Goal: Task Accomplishment & Management: Manage account settings

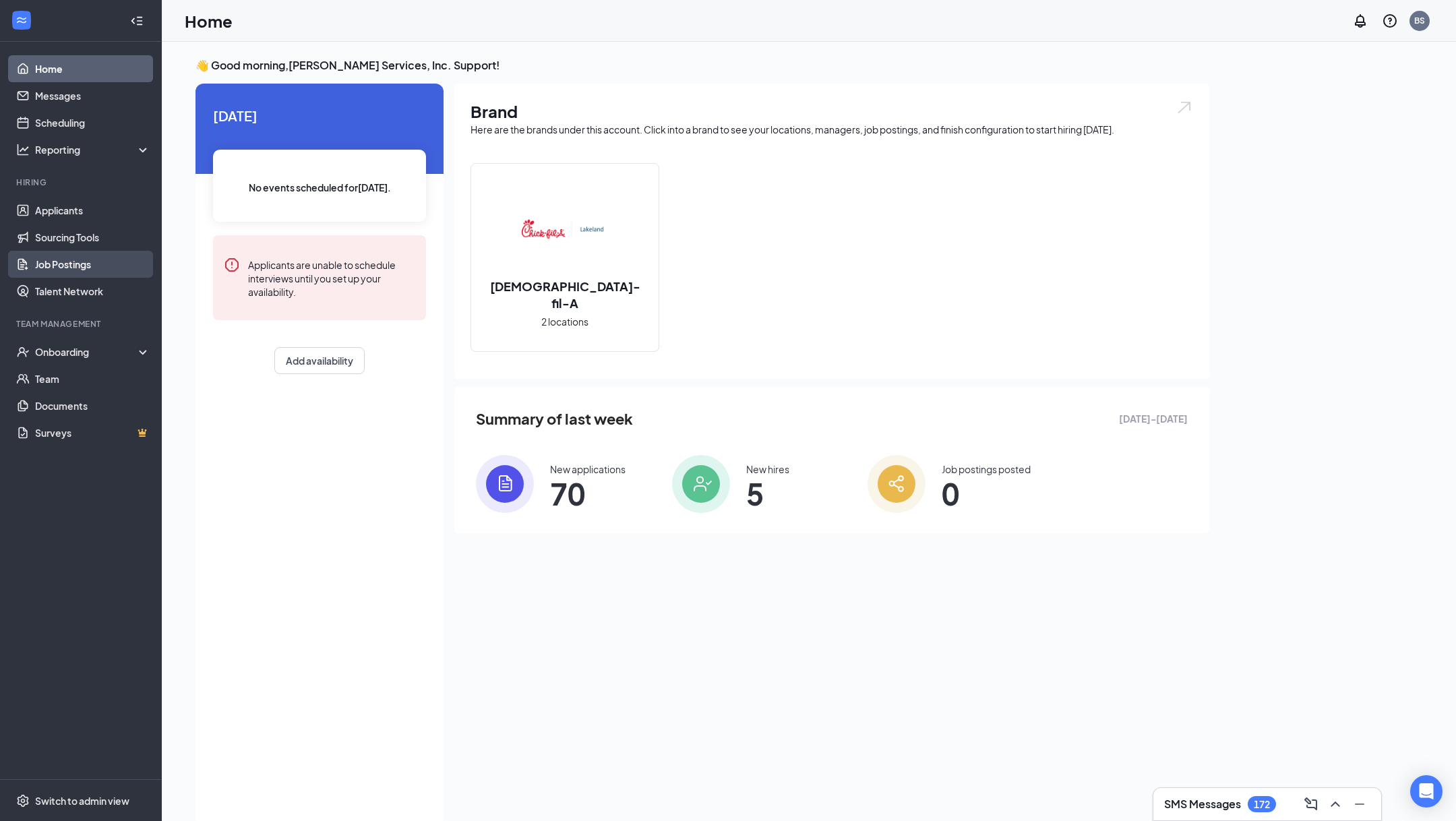
click at [67, 266] on link "Job Postings" at bounding box center [92, 264] width 116 height 27
click at [118, 276] on link "Job Postings" at bounding box center [92, 264] width 116 height 27
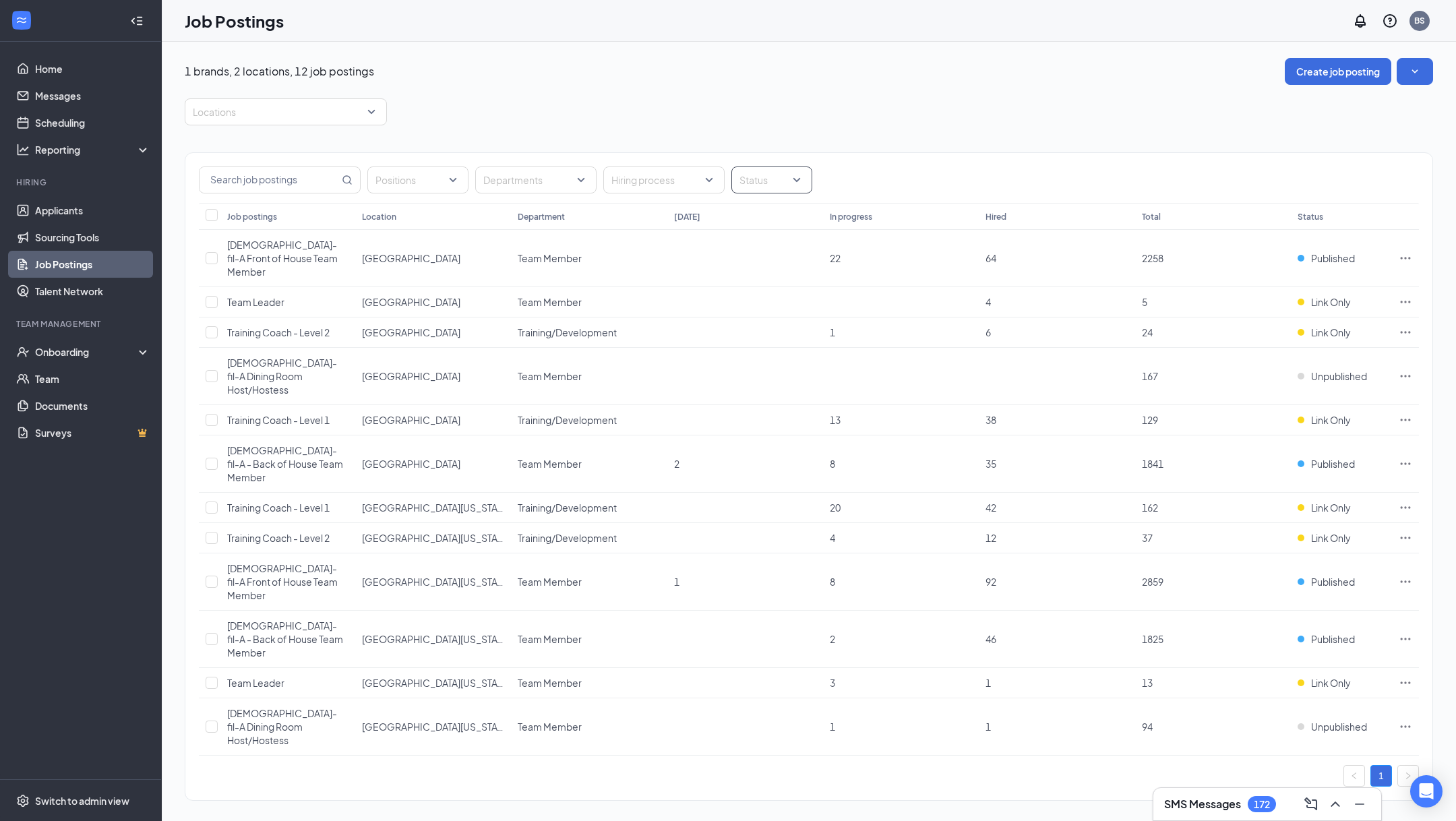
click at [754, 179] on div at bounding box center [764, 180] width 60 height 22
click at [779, 256] on div "Published" at bounding box center [779, 246] width 97 height 31
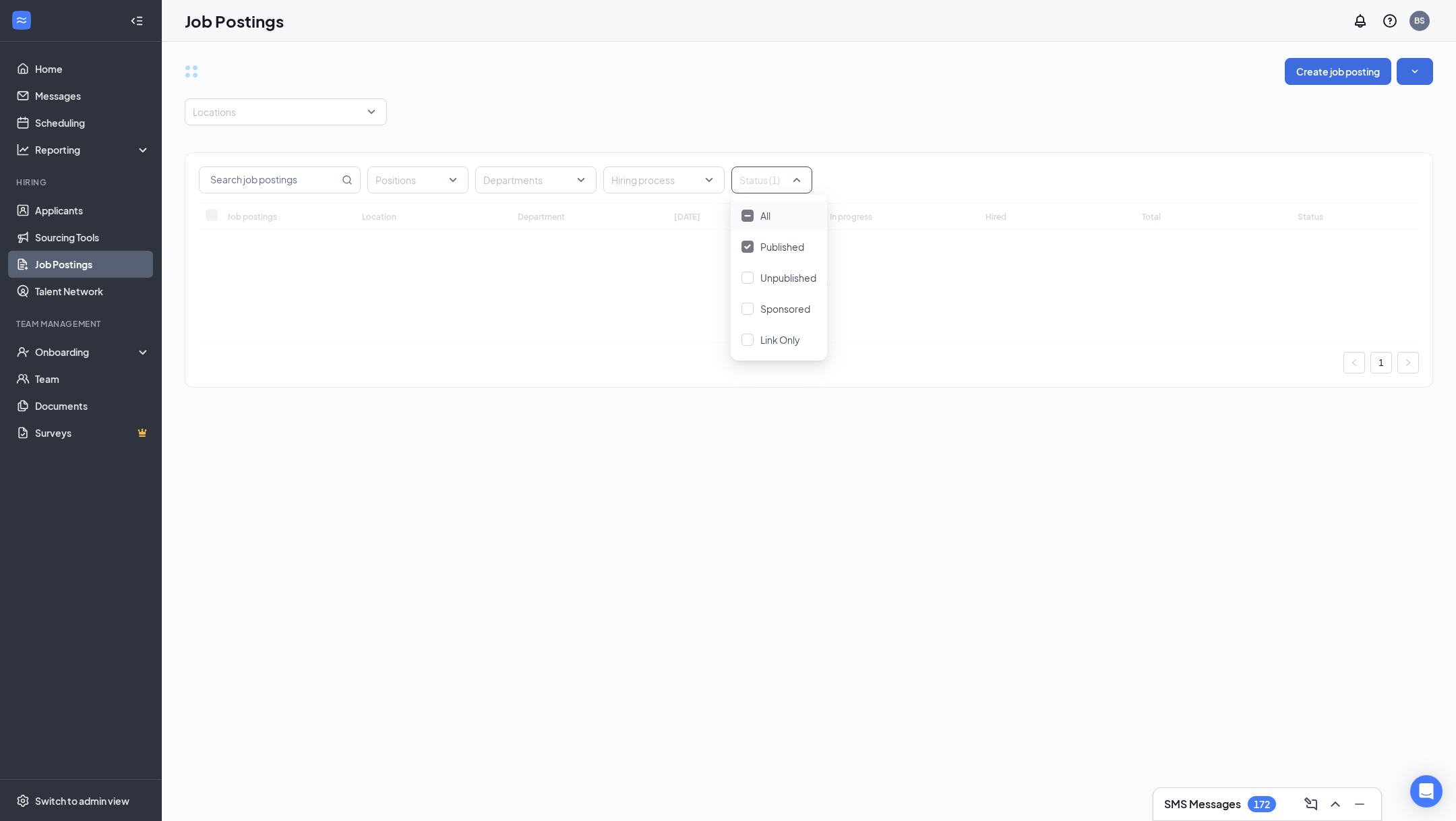
click at [766, 126] on div "Positions Departments Hiring process Status (1) Job postings Location Departmen…" at bounding box center [809, 263] width 1248 height 275
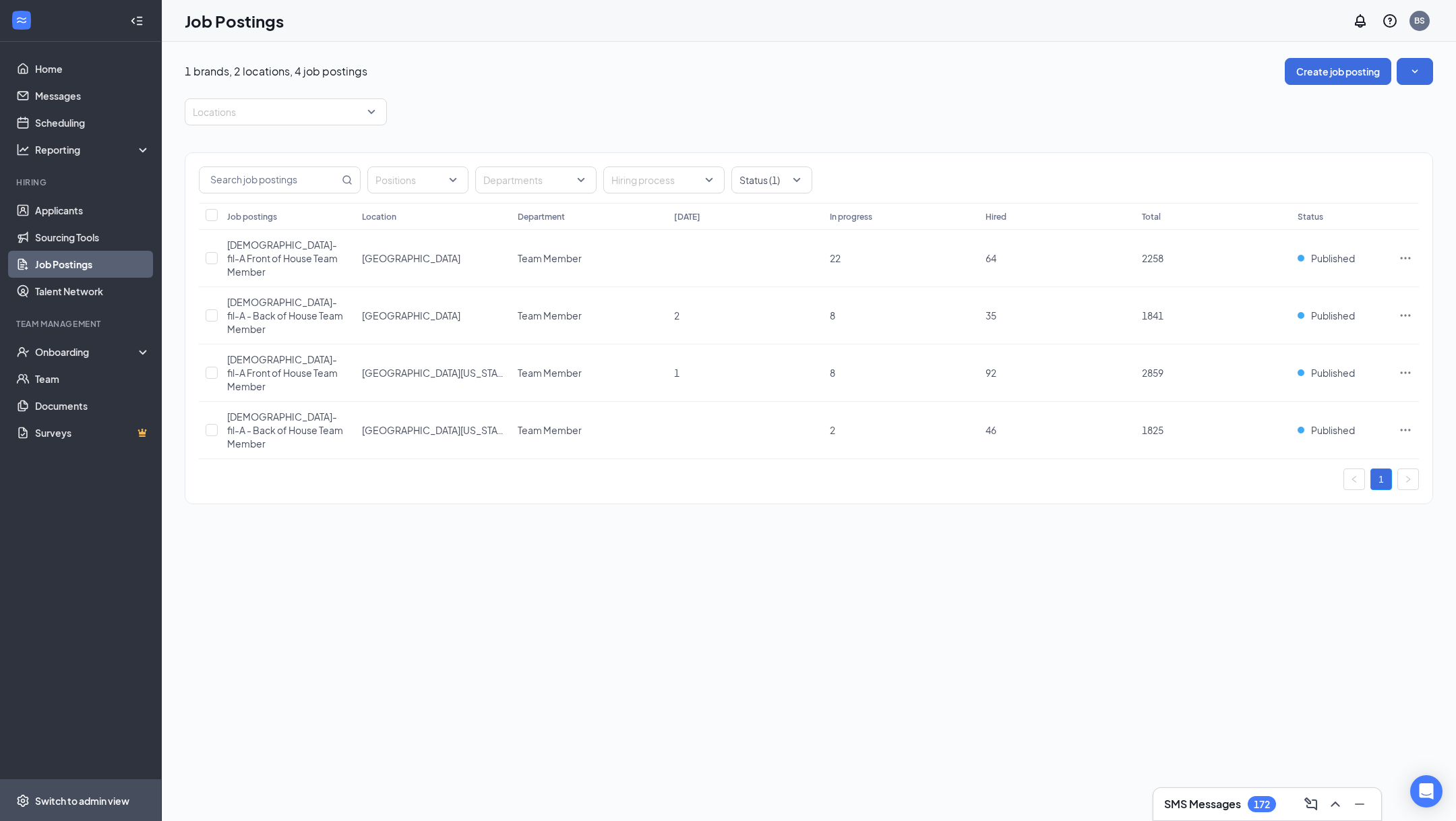
click at [108, 804] on div "Switch to admin view" at bounding box center [82, 801] width 94 height 14
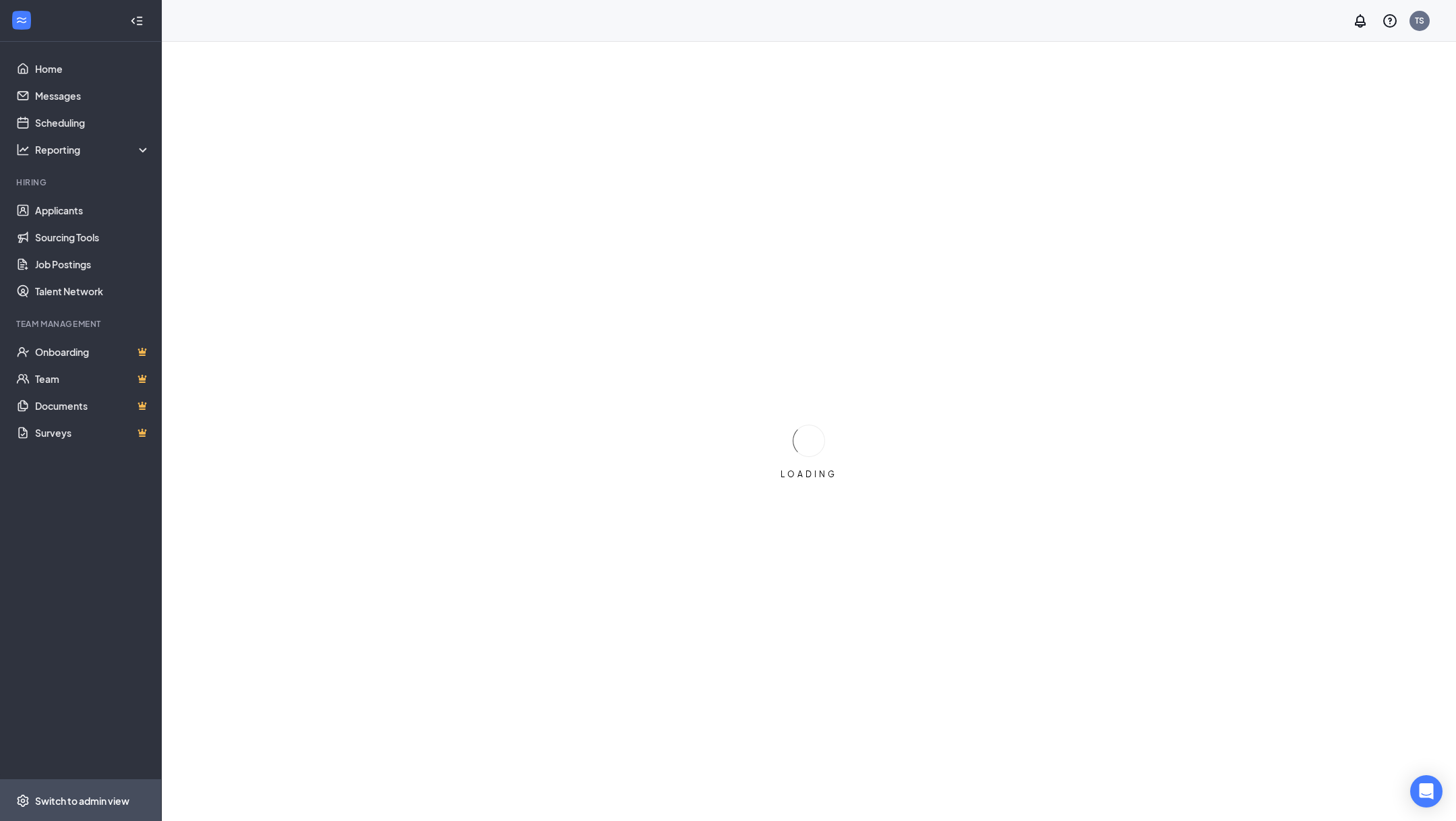
click at [126, 820] on span "Switch to admin view" at bounding box center [92, 800] width 116 height 41
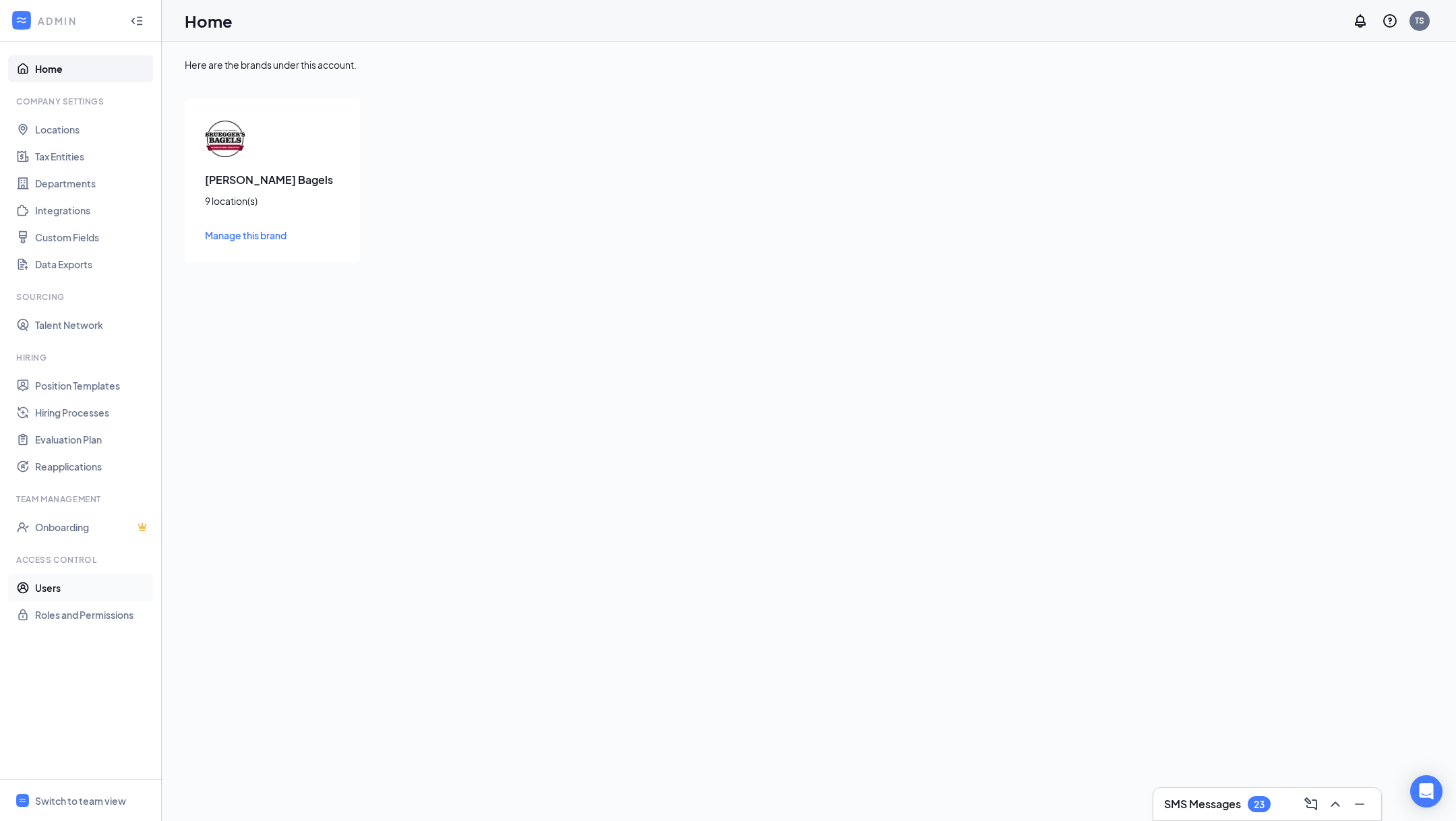
click at [114, 595] on link "Users" at bounding box center [92, 587] width 116 height 27
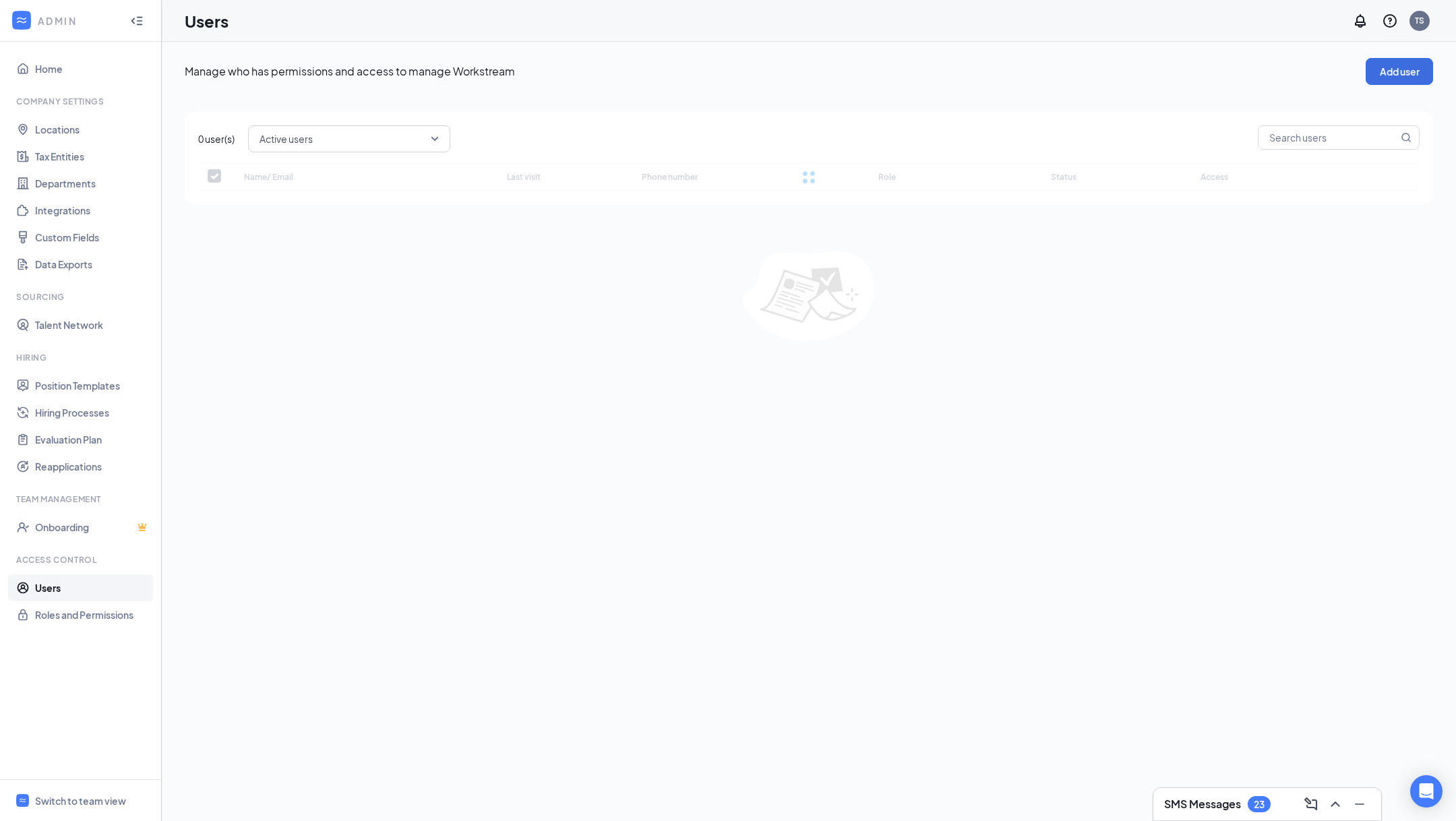
checkbox input "false"
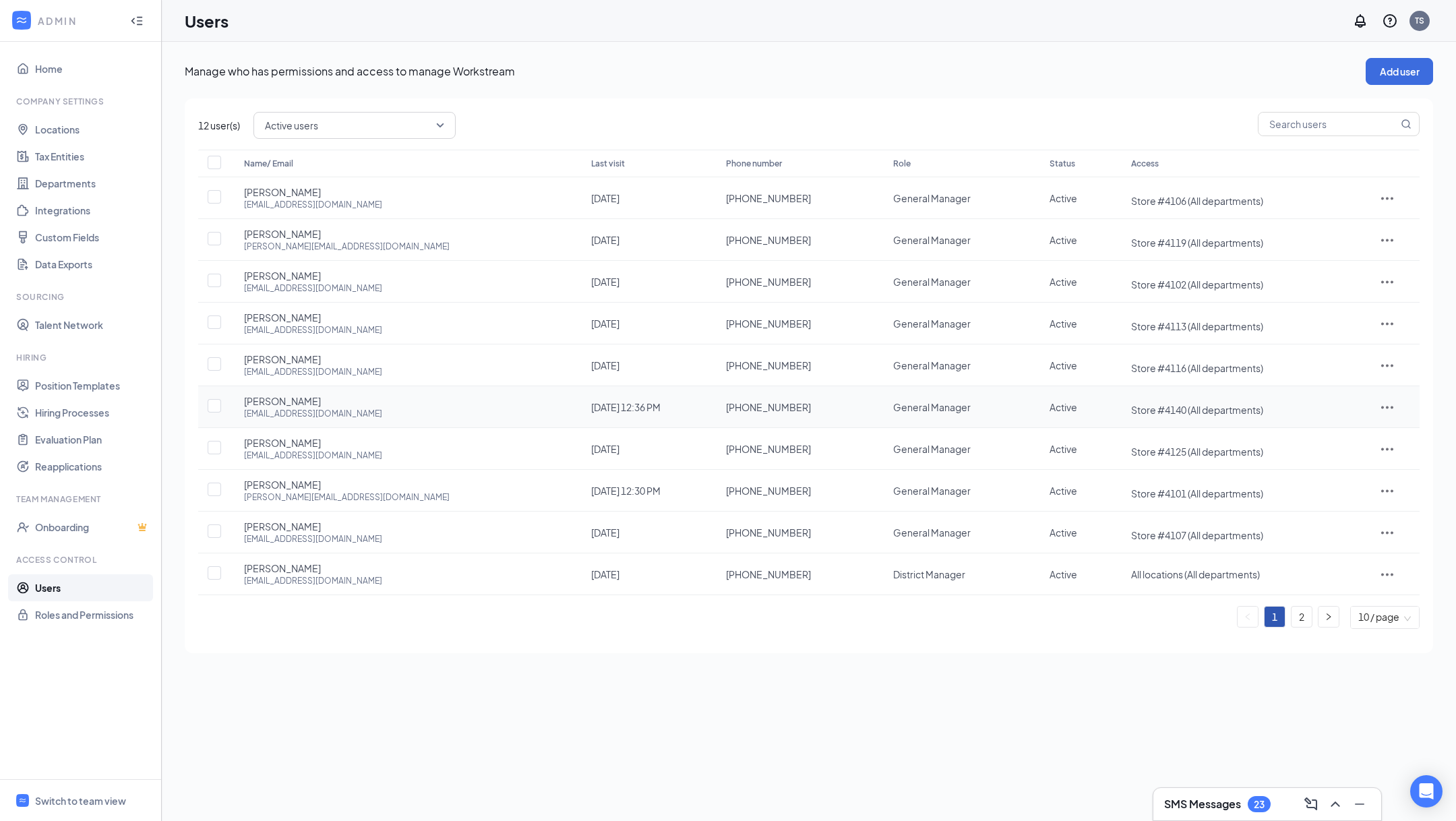
click at [1384, 399] on icon "ActionsIcon" at bounding box center [1387, 407] width 16 height 16
click at [1356, 424] on li "Edit user" at bounding box center [1352, 434] width 105 height 31
type input "(580) 585-0472"
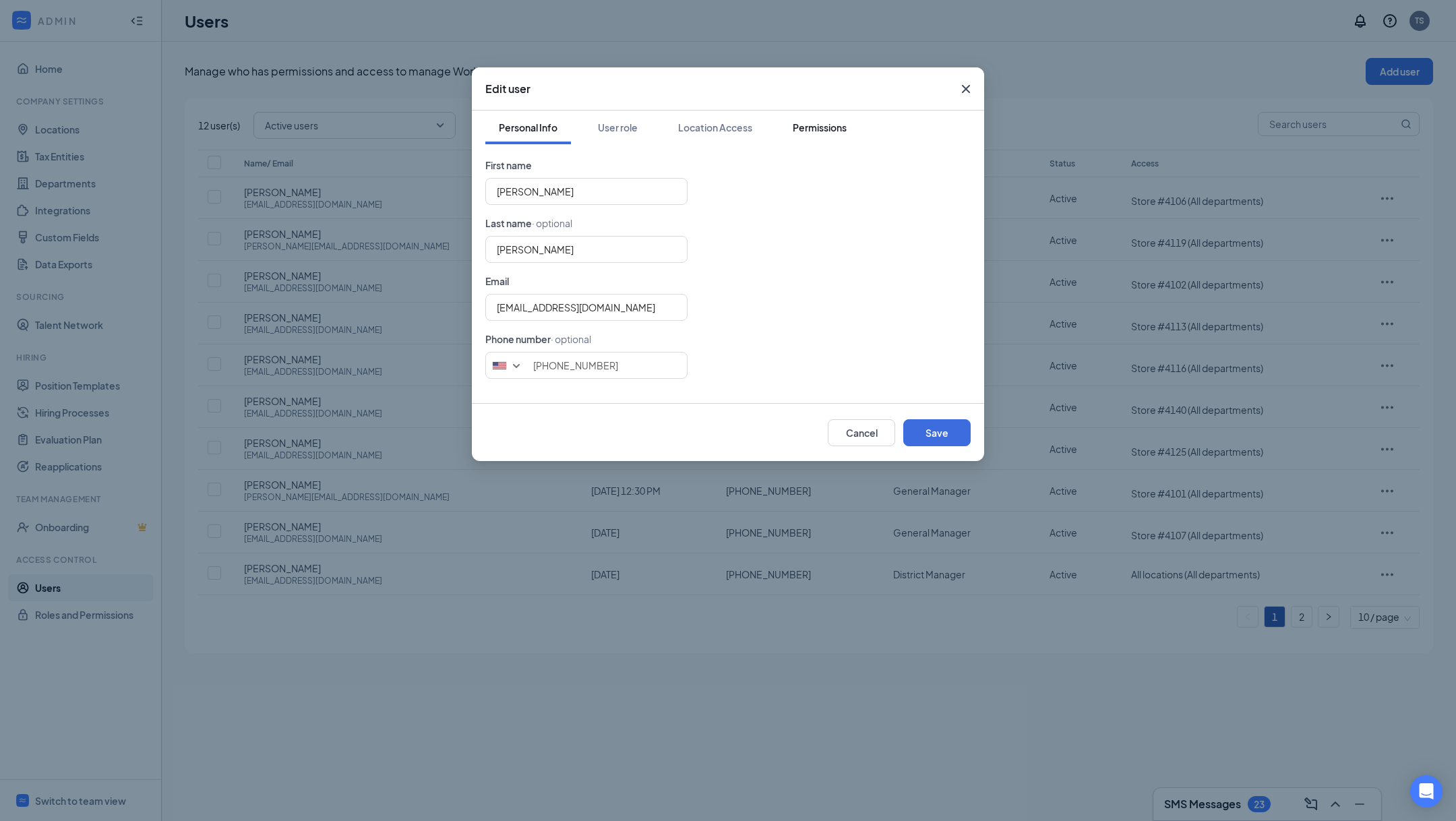
click at [805, 132] on div "Permissions" at bounding box center [820, 127] width 54 height 14
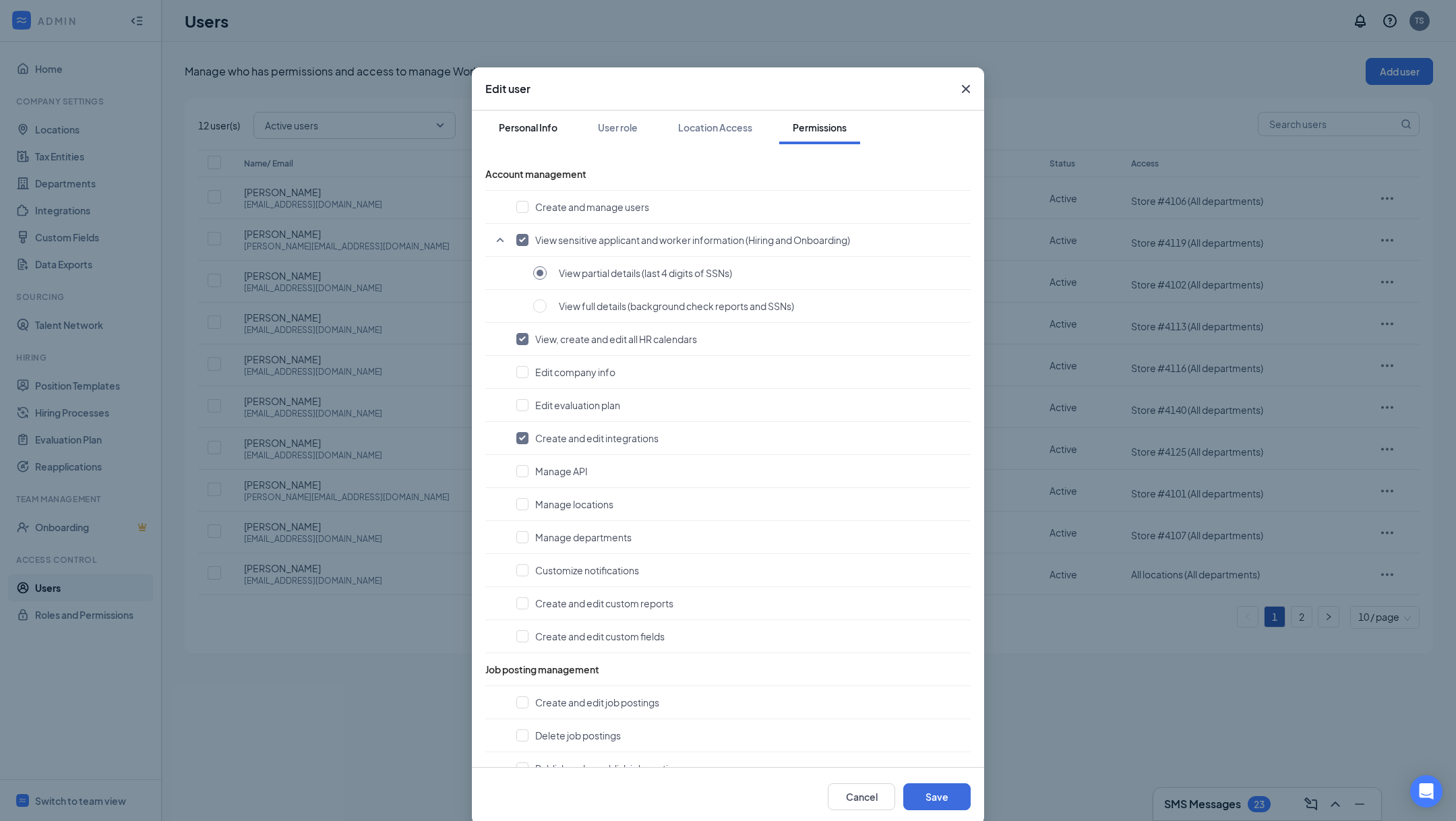
click at [538, 139] on button "Personal Info" at bounding box center [528, 127] width 86 height 33
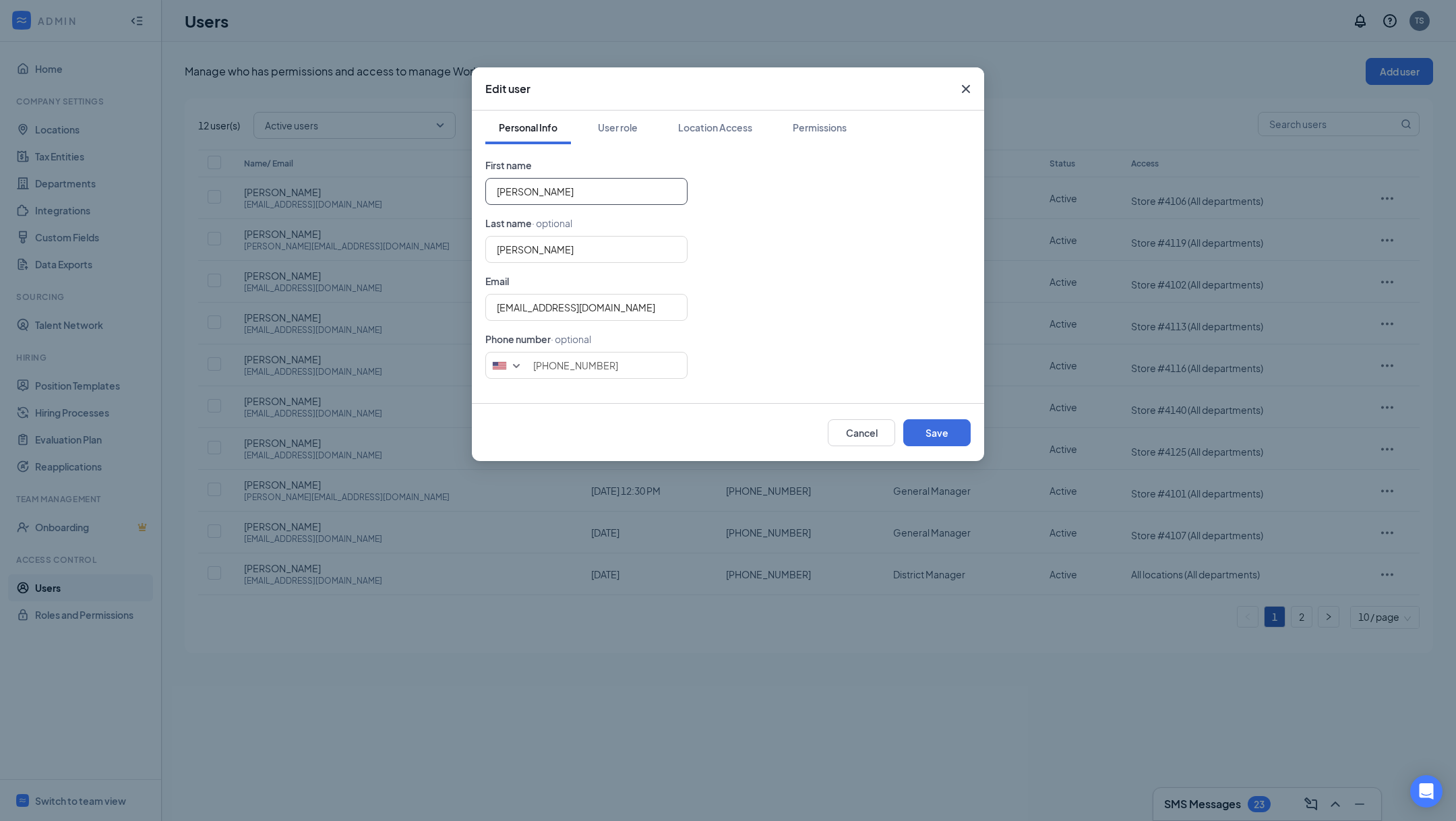
click at [533, 197] on input "Celine Ci" at bounding box center [586, 191] width 202 height 27
type input "C"
type input "Fuentes"
click at [533, 197] on input "Fuent" at bounding box center [586, 191] width 202 height 27
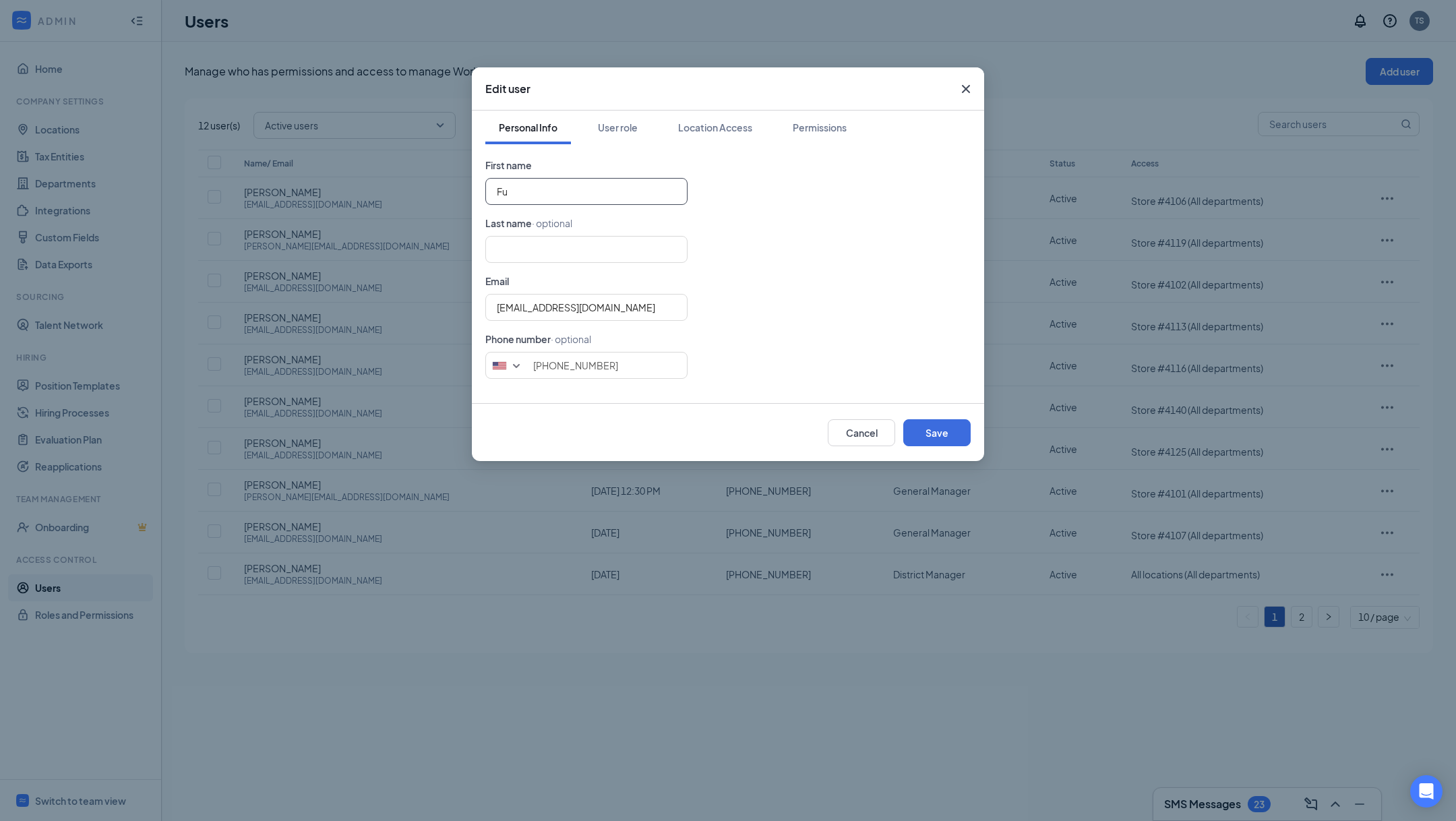
type input "F"
paste input "Stephanie Farness"
type input "Stephanie"
type input "Farness"
type input "Stephanie"
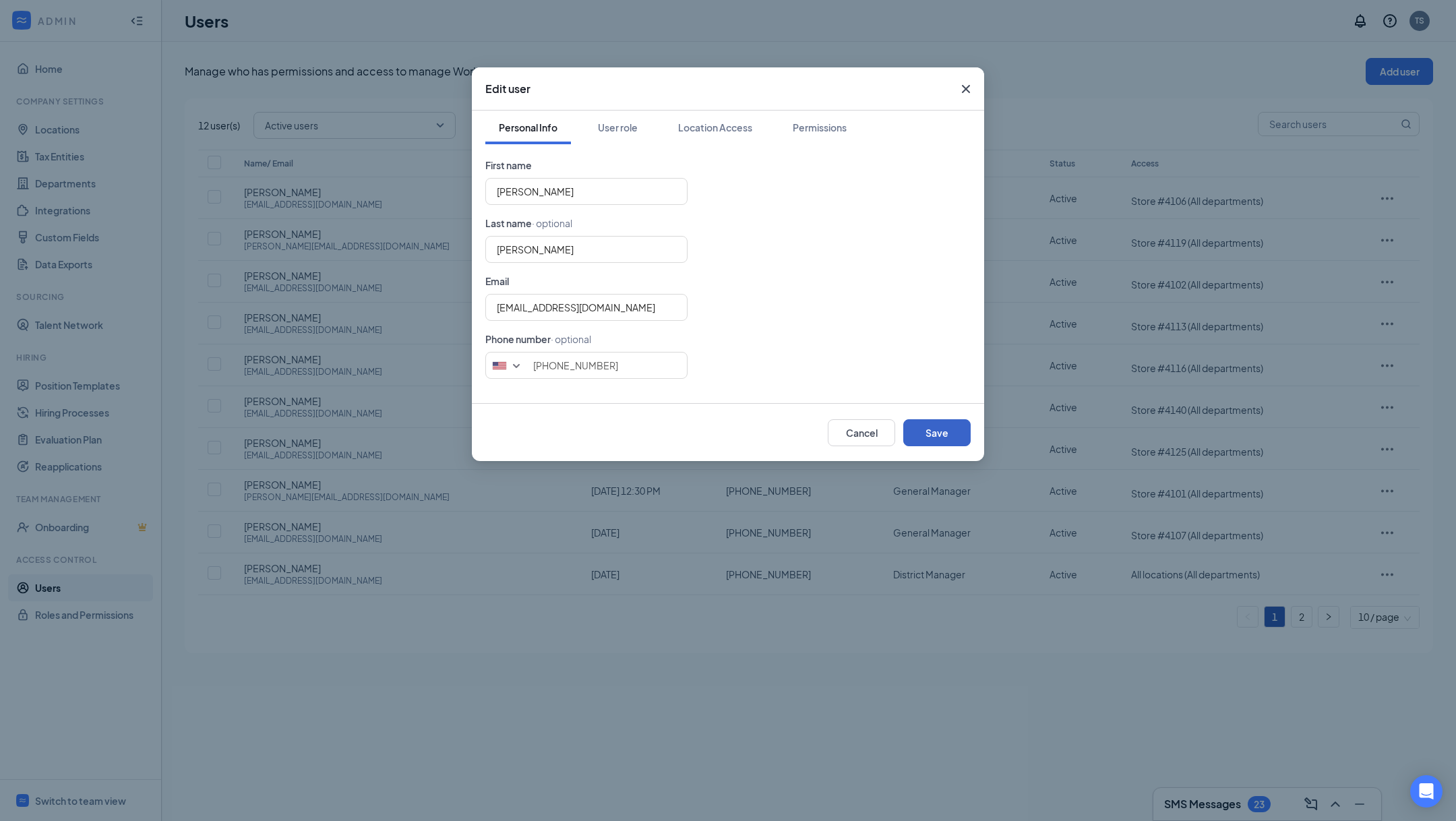
click at [938, 424] on button "Save" at bounding box center [937, 432] width 68 height 27
type input "5805850472"
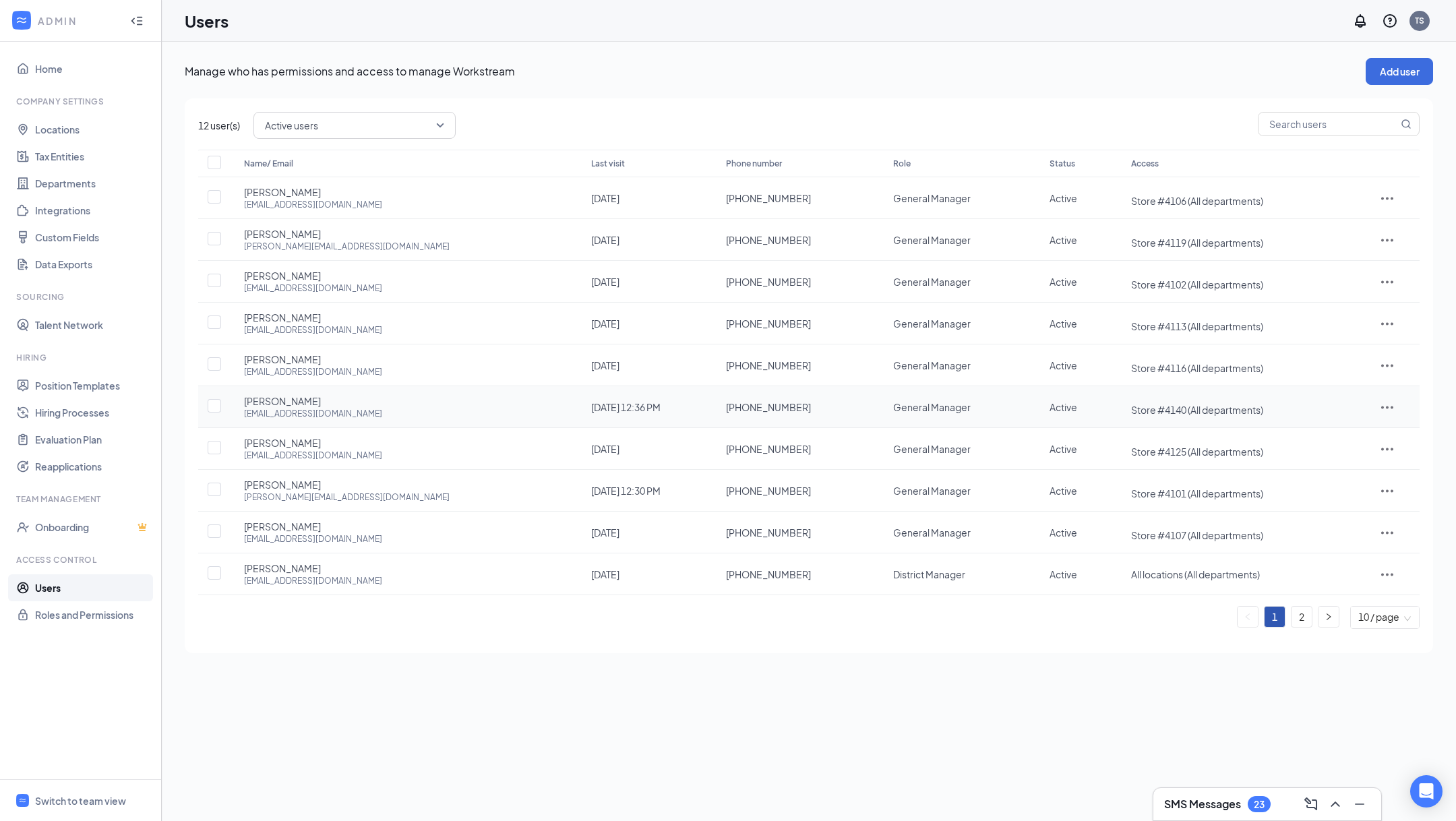
click at [312, 416] on div "ritaranch@brueggersaz.com" at bounding box center [313, 413] width 138 height 12
copy div "ritaranch@brueggersaz.com"
click at [1340, 126] on input "text" at bounding box center [1328, 124] width 139 height 23
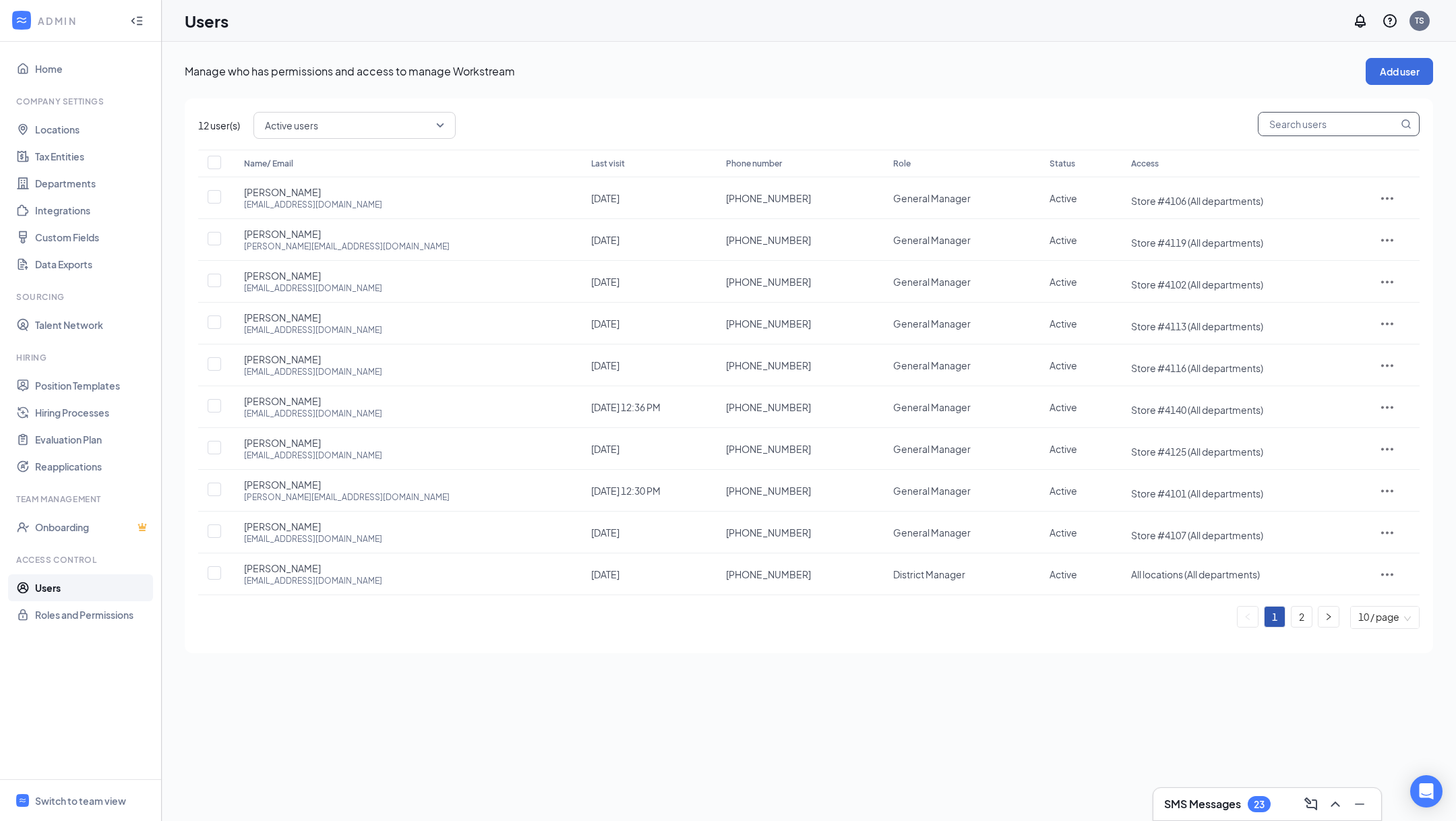
paste input "ritaranch@brueggersaz.com"
type input "ritaranch@brueggersaz.com"
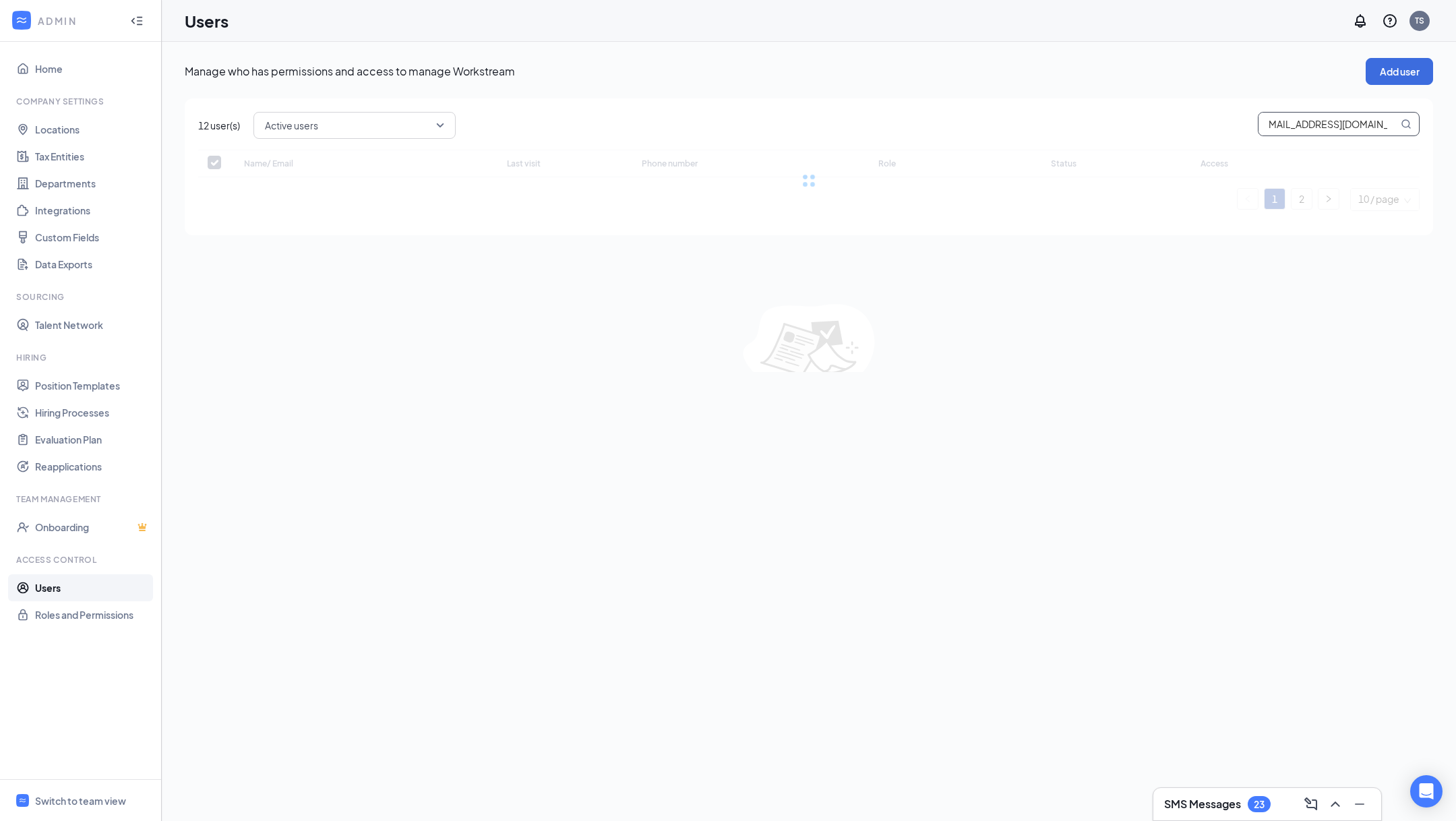
checkbox input "false"
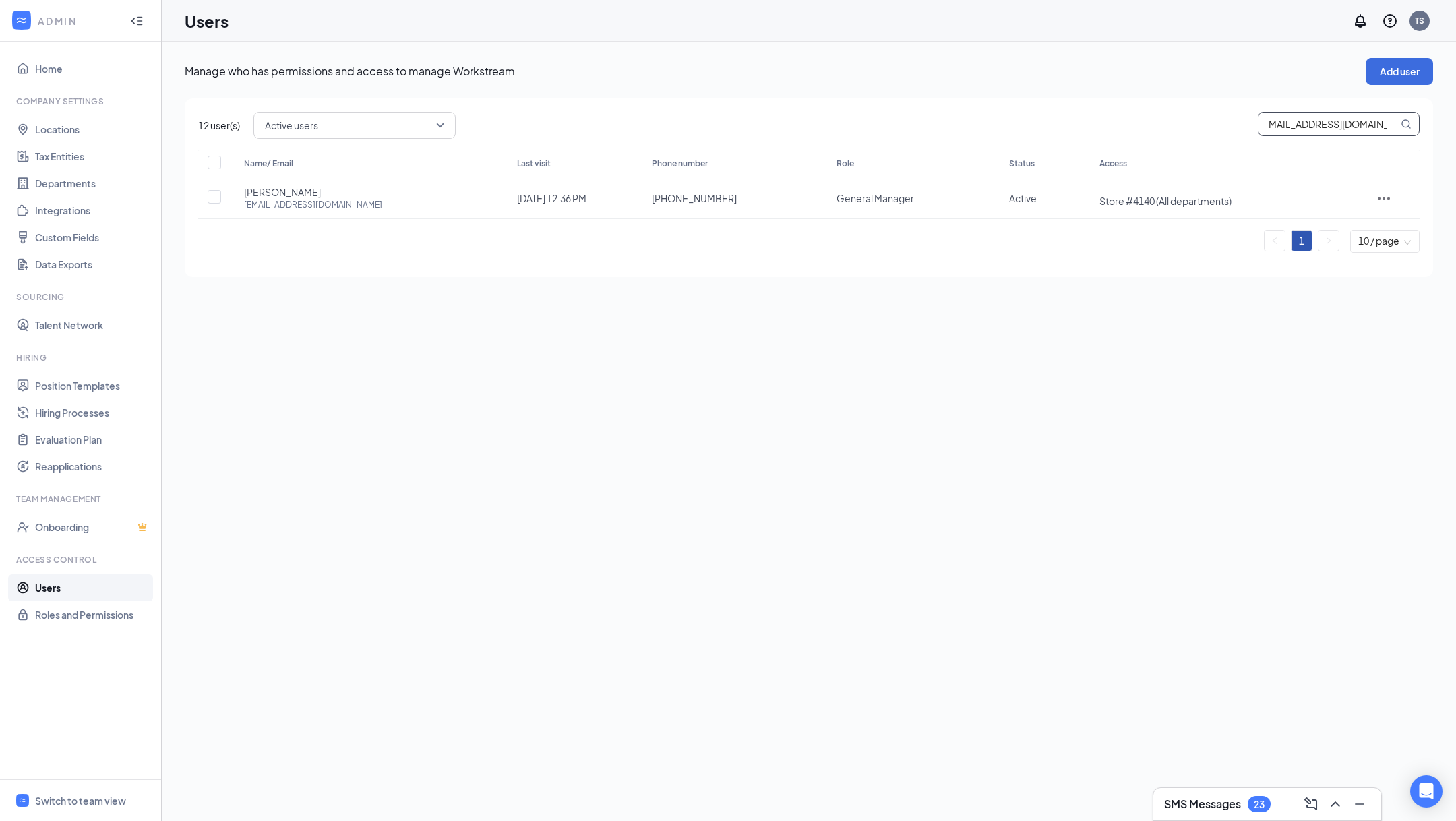
scroll to position [0, 0]
